Goal: Transaction & Acquisition: Purchase product/service

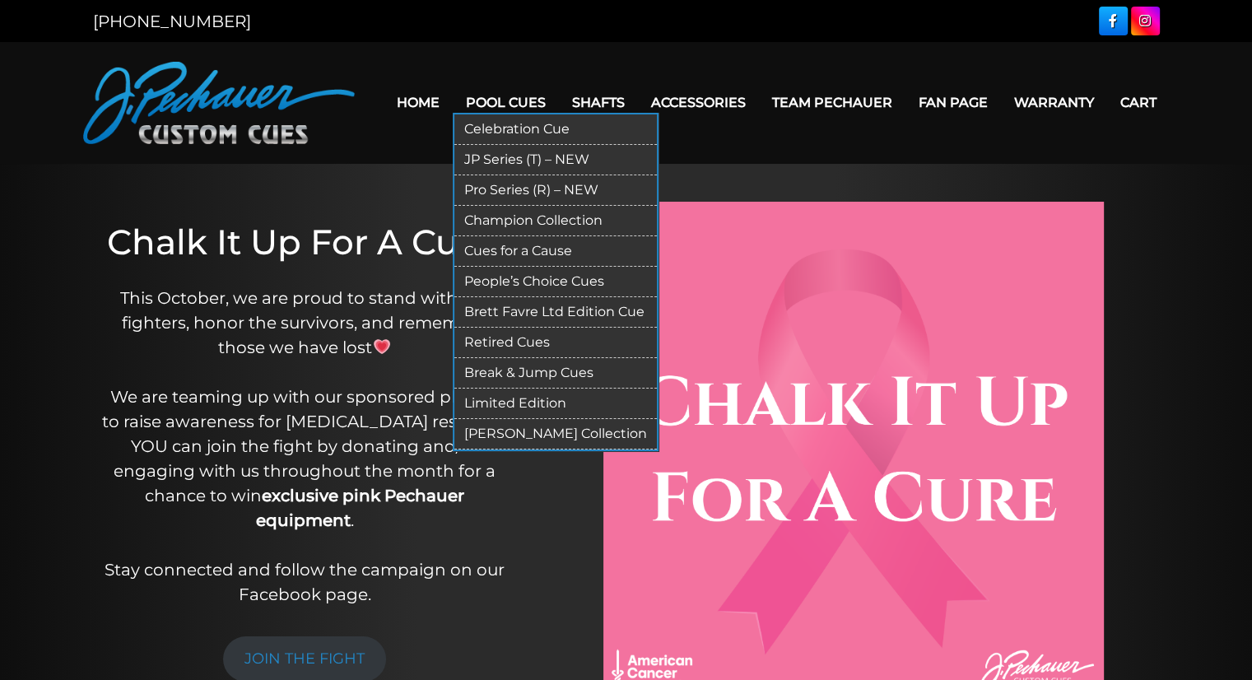
click at [494, 187] on link "Pro Series (R) – NEW" at bounding box center [555, 190] width 202 height 30
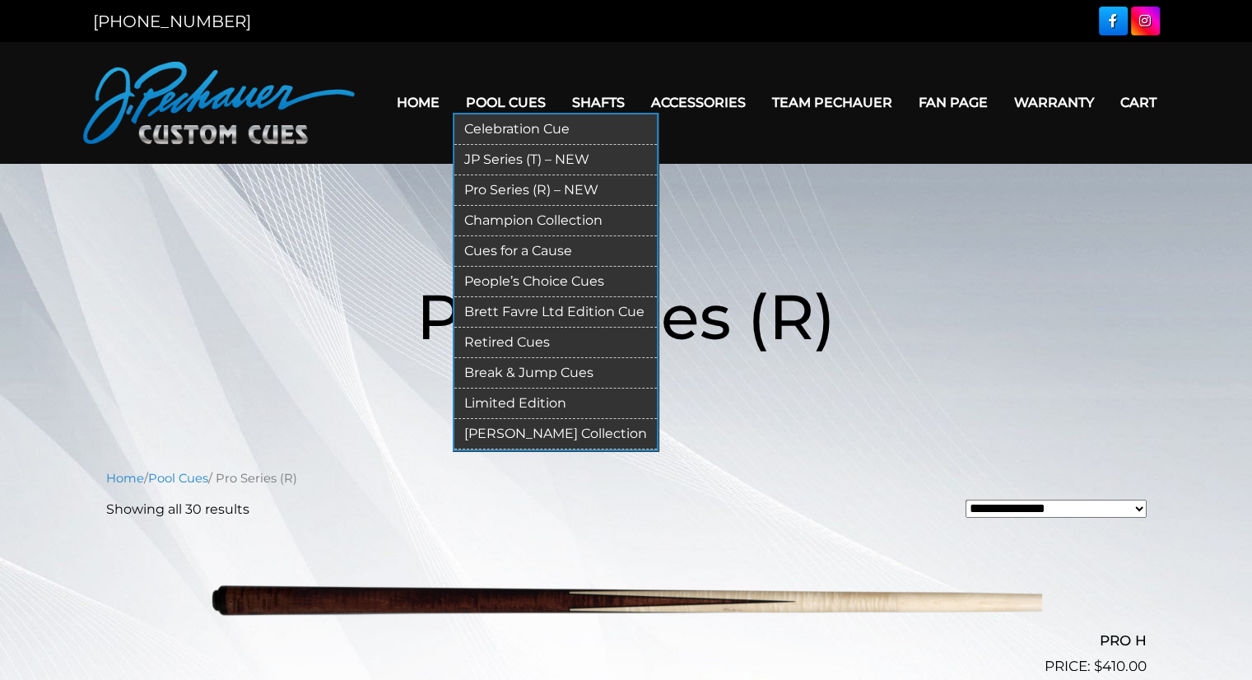
click at [483, 156] on link "JP Series (T) – NEW" at bounding box center [555, 160] width 202 height 30
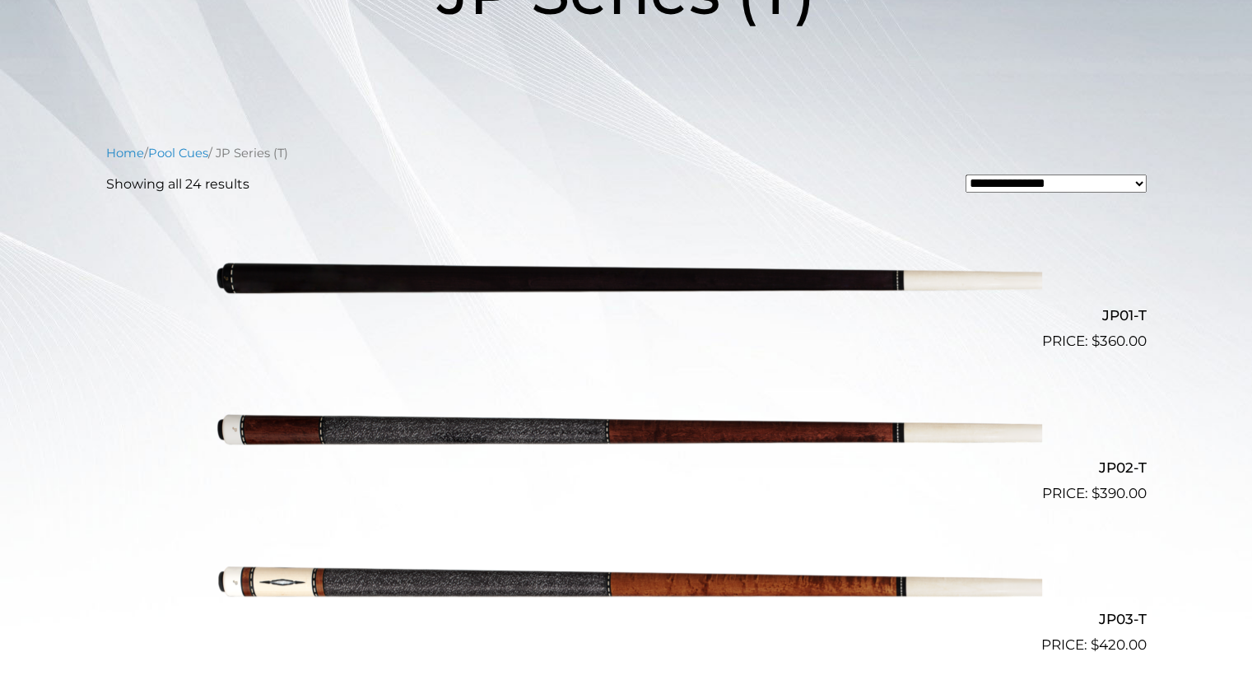
scroll to position [326, 0]
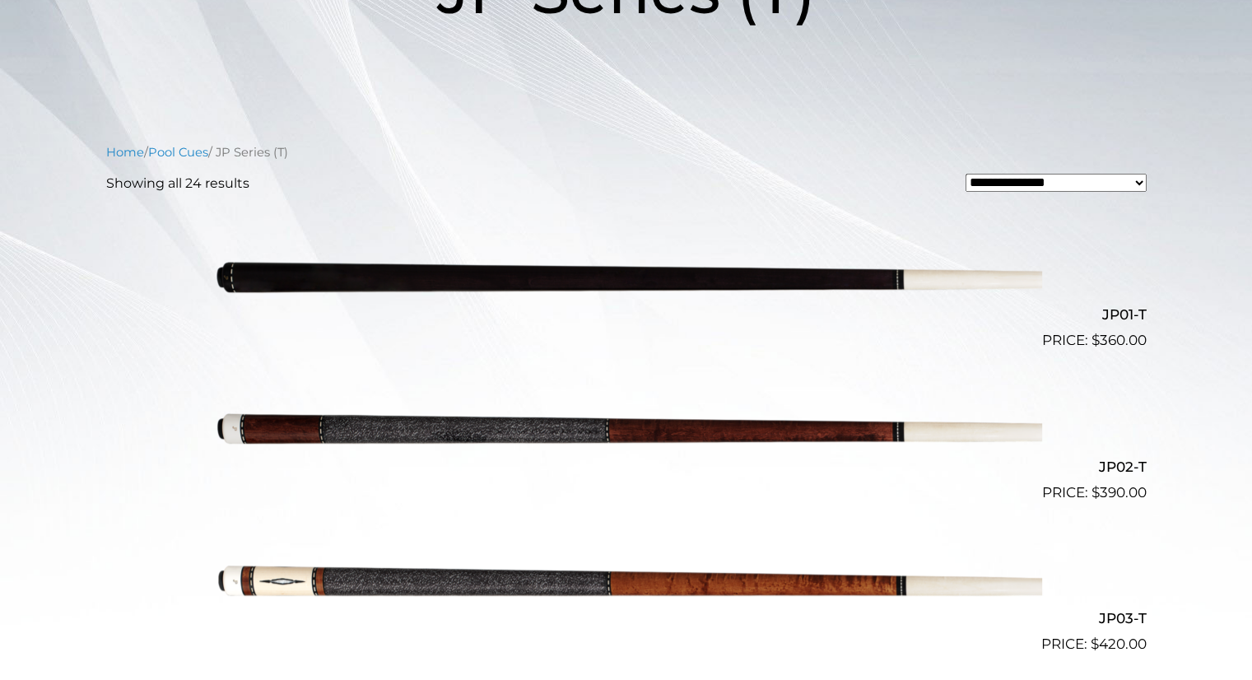
click at [484, 277] on img at bounding box center [626, 276] width 831 height 138
